Goal: Ask a question

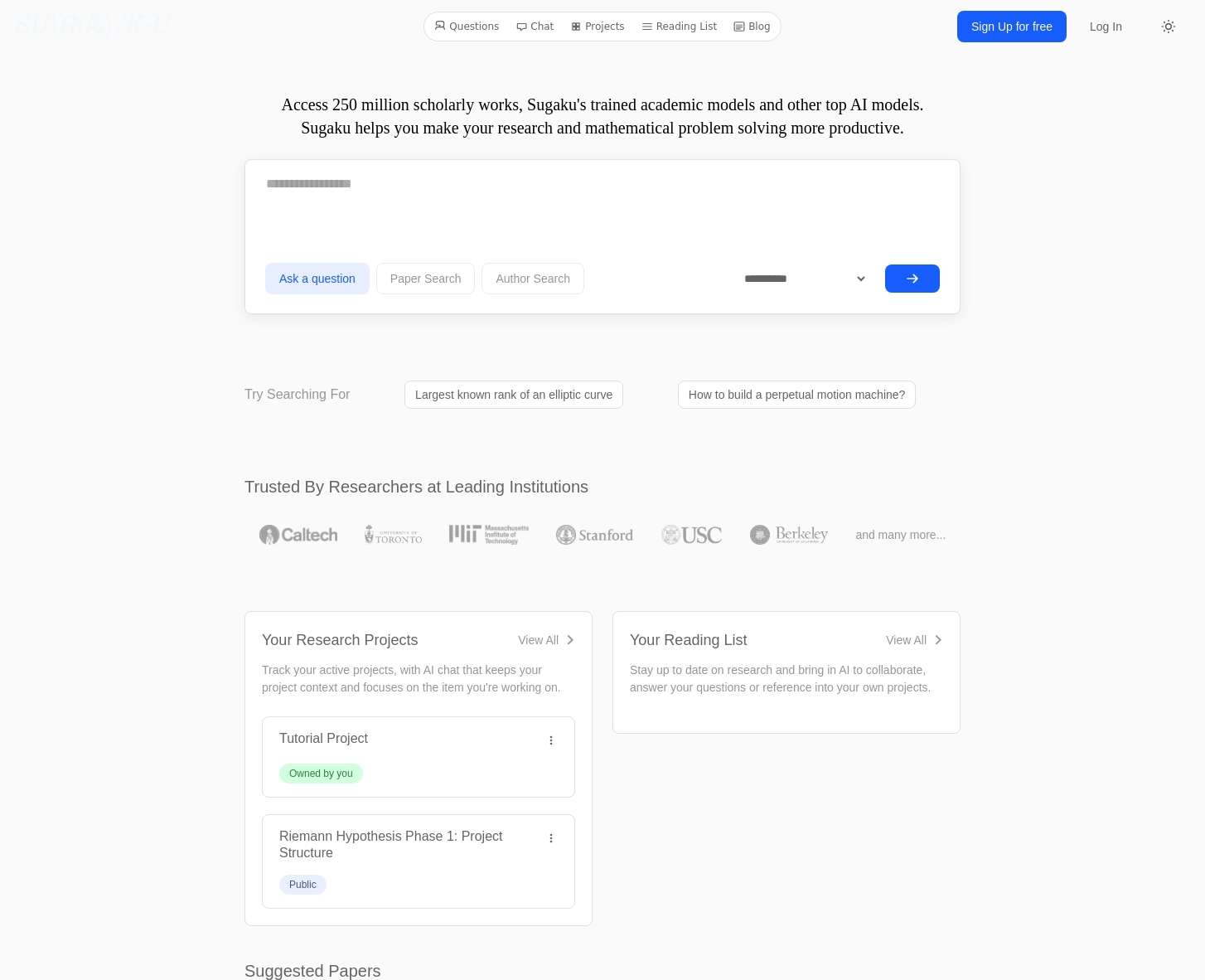
click at [502, 215] on div at bounding box center [603, 190] width 675 height 53
click at [522, 218] on form "**********" at bounding box center [603, 231] width 675 height 136
click at [523, 205] on div at bounding box center [603, 190] width 675 height 53
click at [517, 195] on textarea at bounding box center [603, 183] width 675 height 41
type textarea "**********"
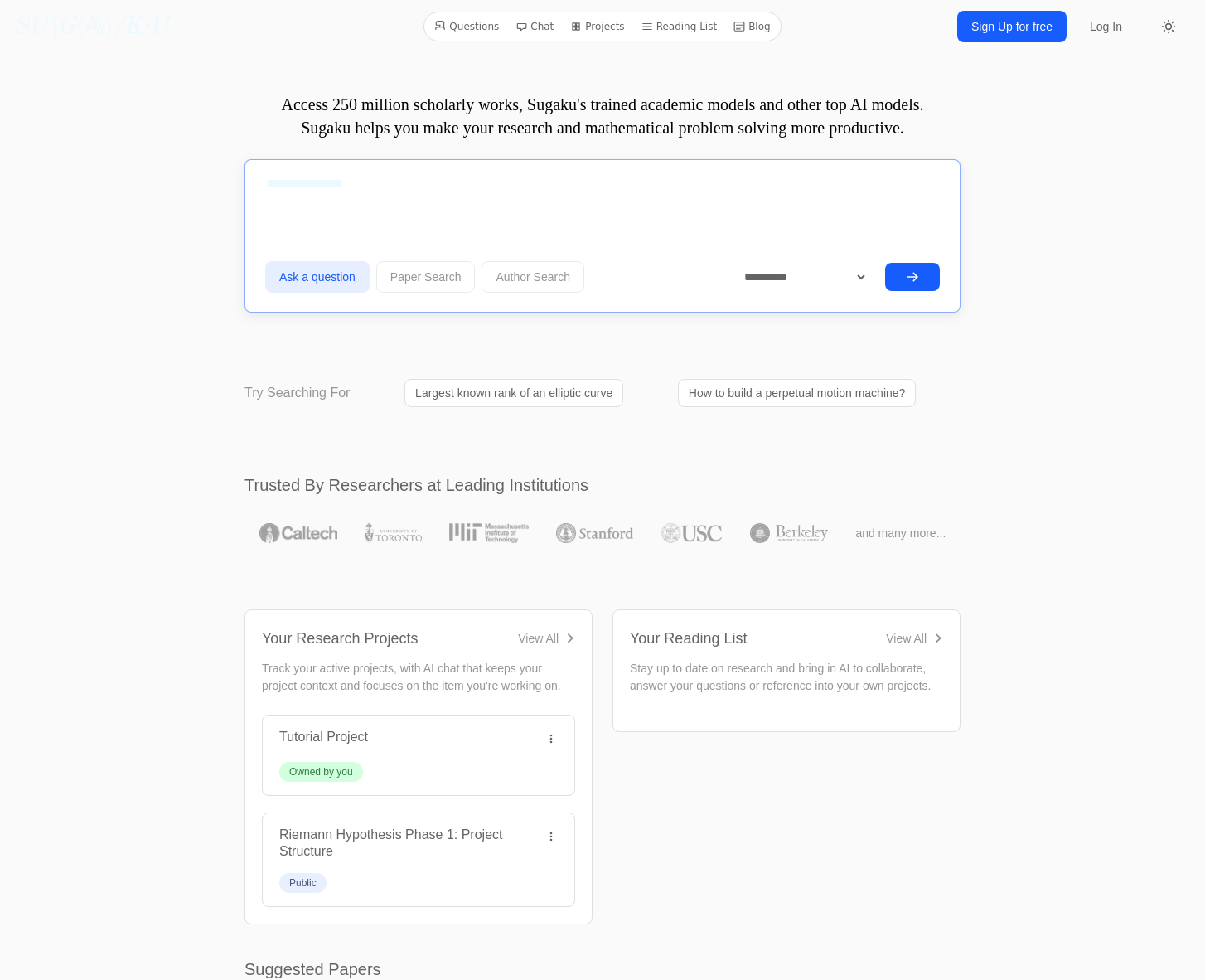
click at [909, 283] on button "submit" at bounding box center [912, 277] width 54 height 29
click at [918, 277] on icon "submit" at bounding box center [913, 277] width 13 height 13
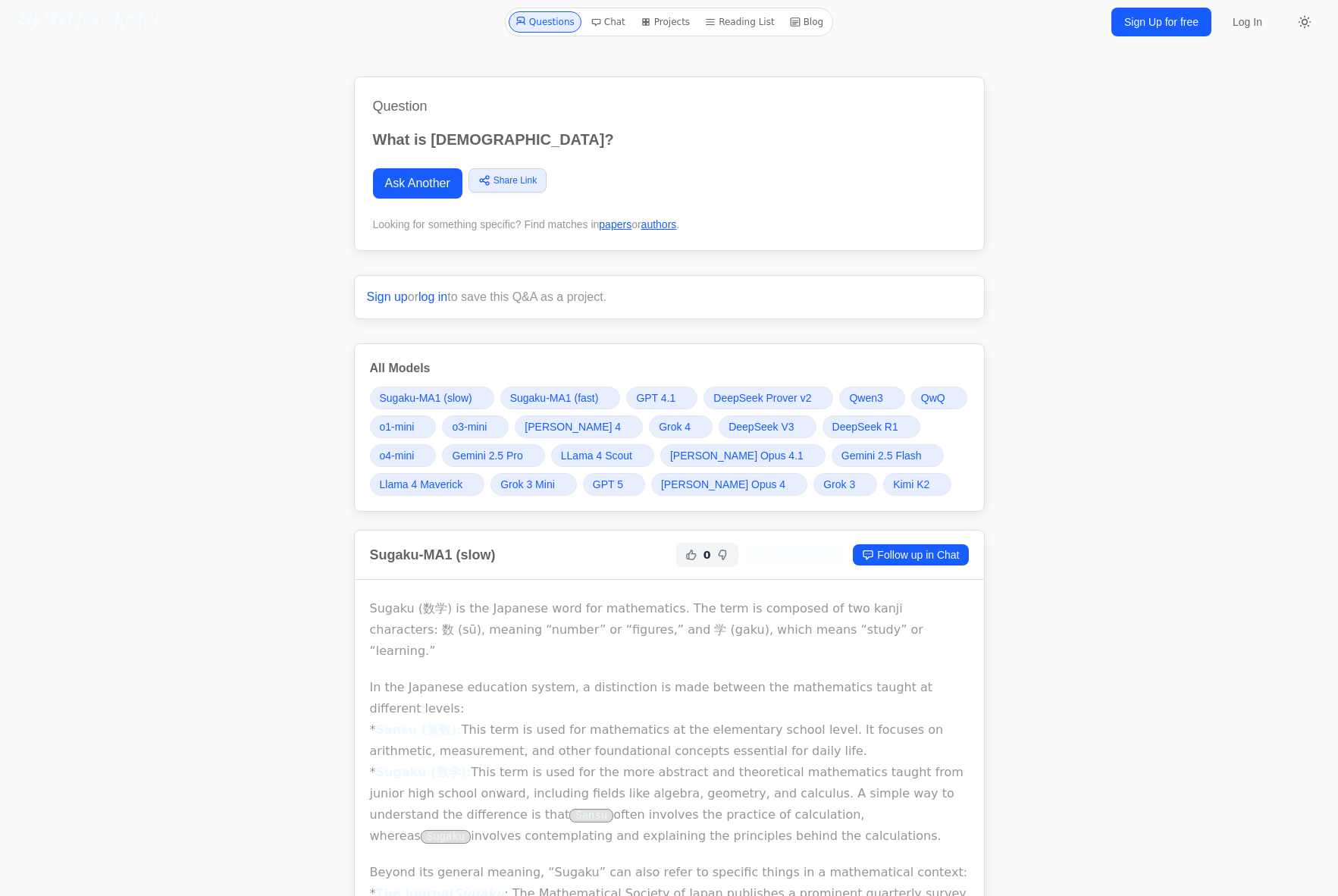
scroll to position [3, 0]
click at [946, 394] on link "QwQ" at bounding box center [939, 397] width 56 height 23
click at [940, 401] on span "QwQ" at bounding box center [932, 400] width 24 height 15
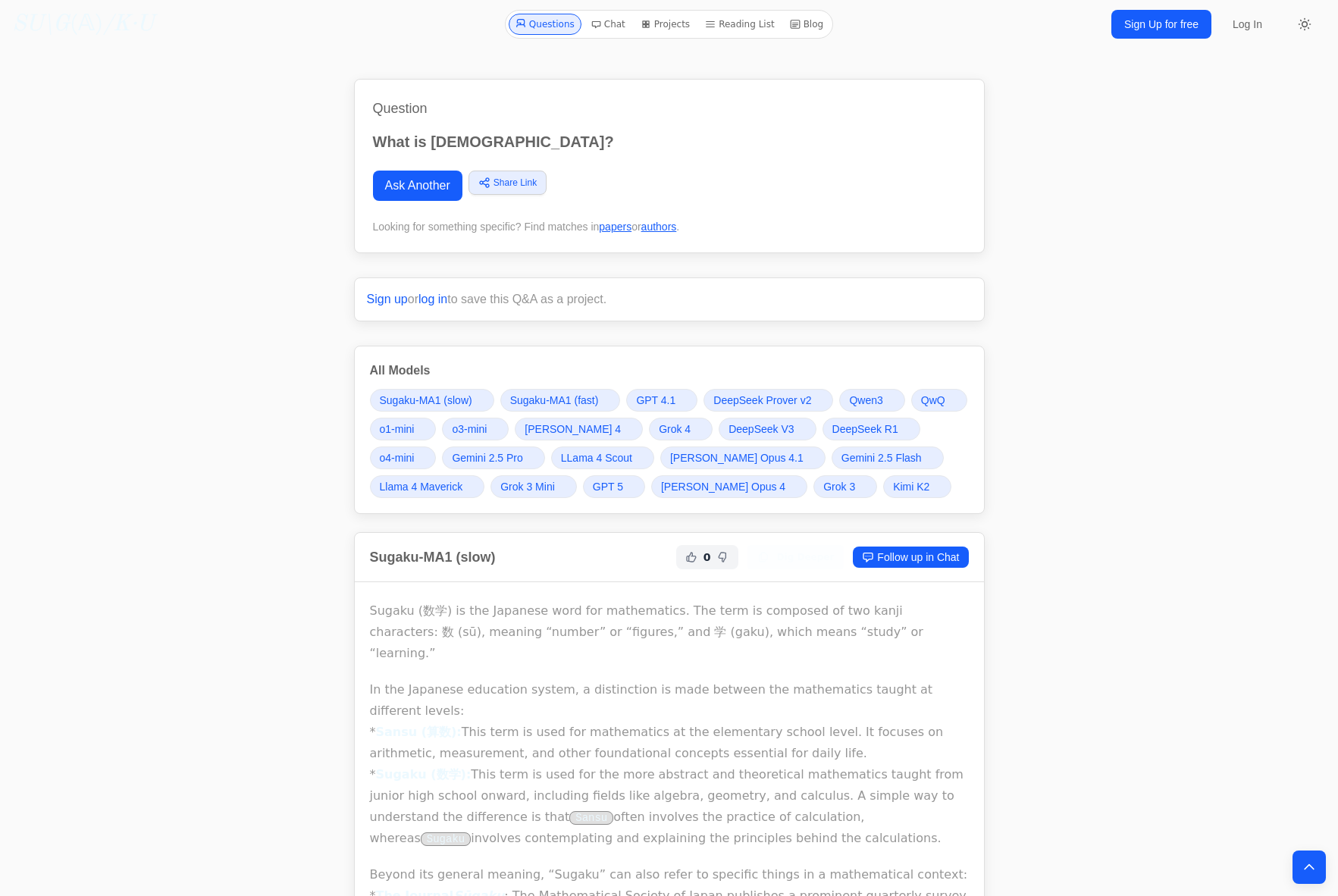
scroll to position [7646, 0]
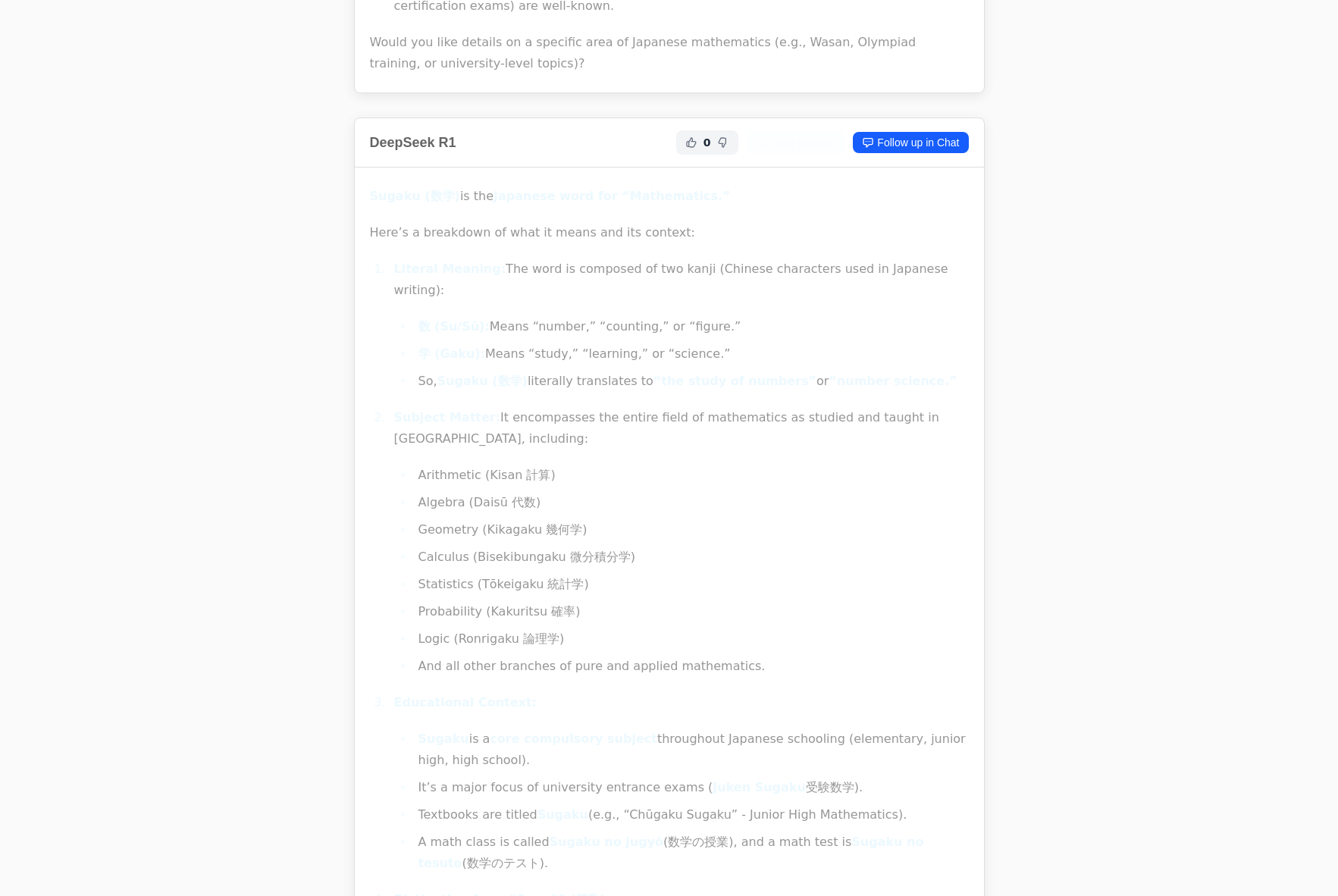
click at [465, 410] on strong "Subject Matter:" at bounding box center [448, 416] width 107 height 14
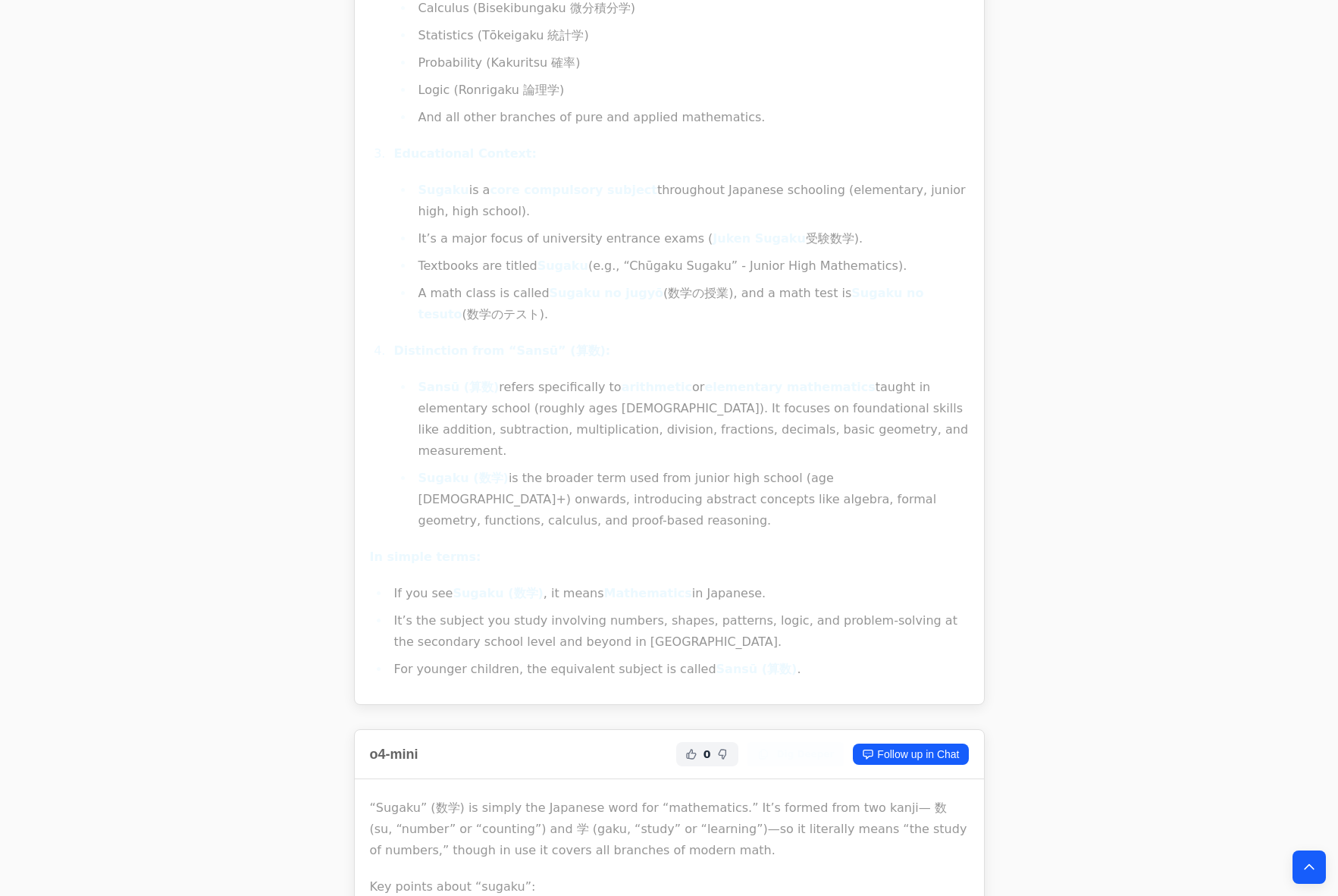
scroll to position [8198, 0]
click at [932, 739] on link "Follow up in Chat" at bounding box center [910, 749] width 116 height 21
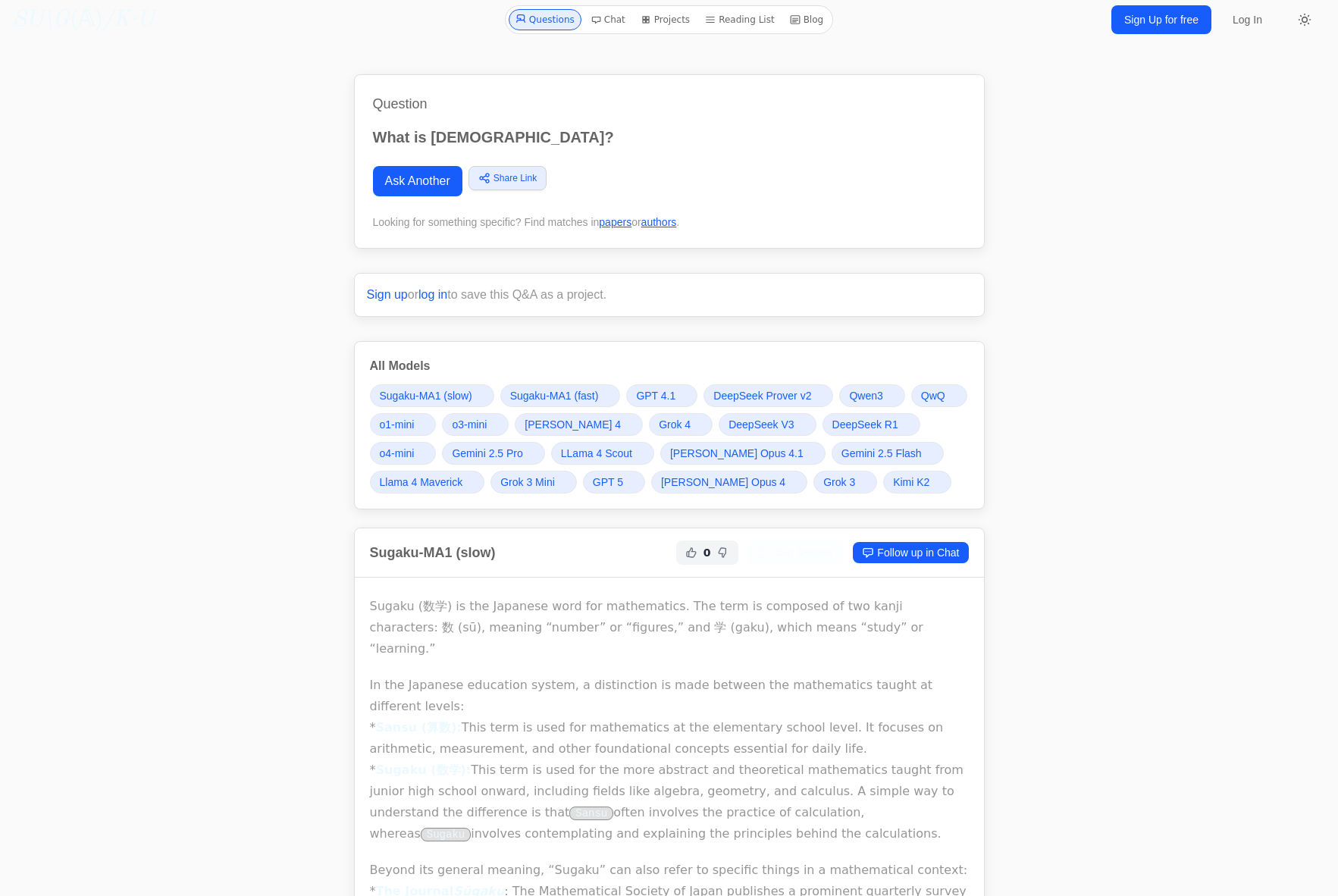
scroll to position [0, 0]
